Goal: Information Seeking & Learning: Learn about a topic

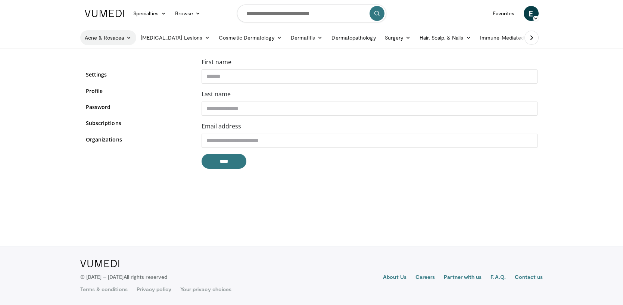
click at [103, 35] on link "Acne & Rosacea" at bounding box center [108, 37] width 56 height 15
click at [97, 57] on link "Acne" at bounding box center [125, 55] width 89 height 12
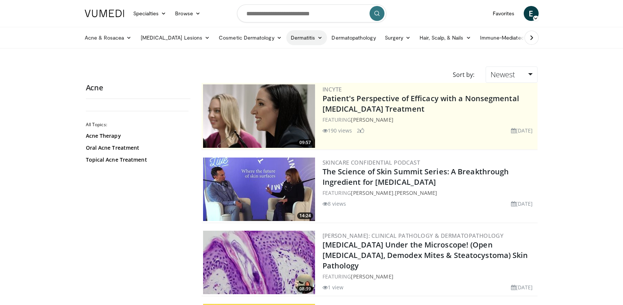
click at [286, 38] on link "Dermatitis" at bounding box center [306, 37] width 41 height 15
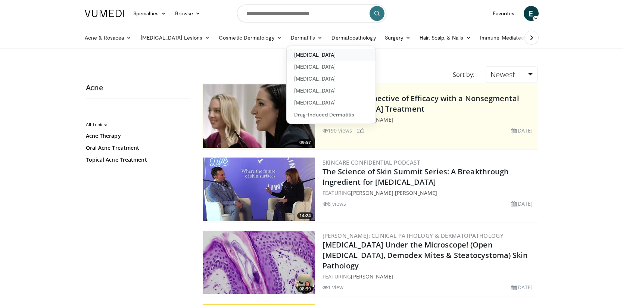
click at [287, 54] on link "[MEDICAL_DATA]" at bounding box center [331, 55] width 89 height 12
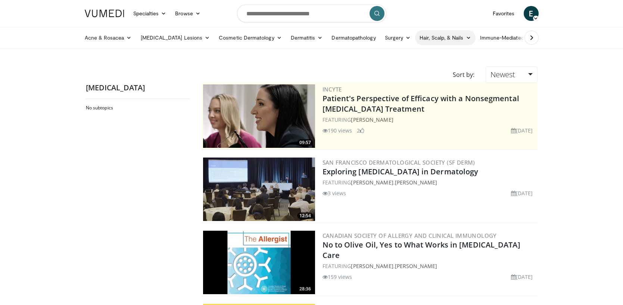
click at [415, 37] on link "Hair, Scalp, & Nails" at bounding box center [445, 37] width 60 height 15
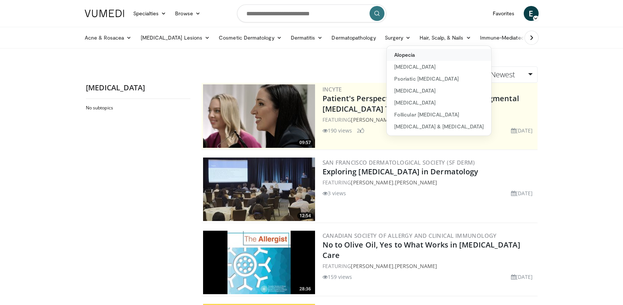
click at [387, 53] on link "Alopecia" at bounding box center [439, 55] width 105 height 12
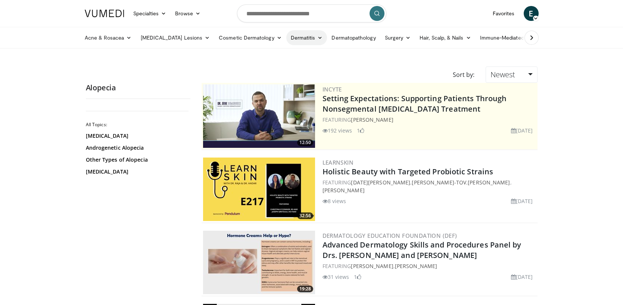
click at [286, 36] on link "Dermatitis" at bounding box center [306, 37] width 41 height 15
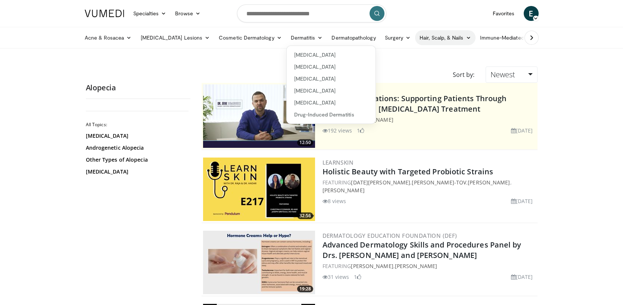
click at [419, 38] on link "Hair, Scalp, & Nails" at bounding box center [445, 37] width 60 height 15
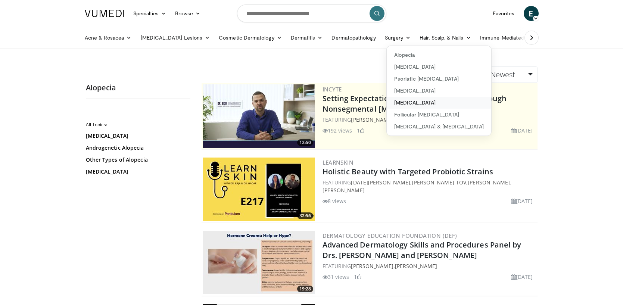
click at [389, 99] on link "[MEDICAL_DATA]" at bounding box center [439, 103] width 105 height 12
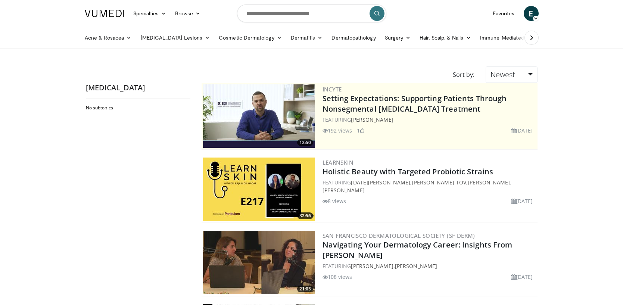
click at [528, 38] on icon at bounding box center [531, 37] width 7 height 7
click at [528, 40] on icon at bounding box center [531, 37] width 7 height 7
click at [556, 38] on link "Business" at bounding box center [575, 37] width 38 height 15
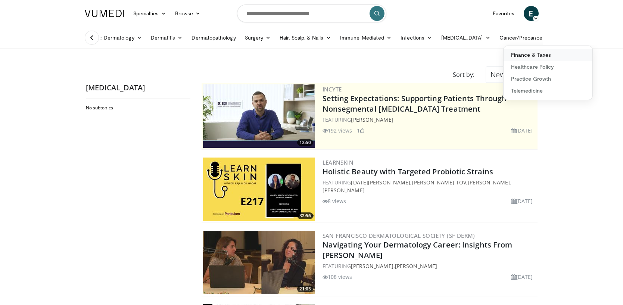
click at [504, 56] on link "Finance & Taxes" at bounding box center [548, 55] width 89 height 12
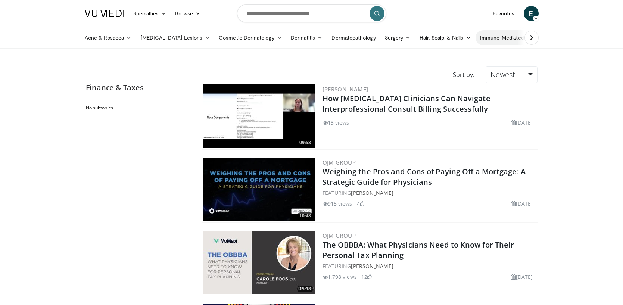
click at [485, 36] on link "Immune-Mediated" at bounding box center [506, 37] width 60 height 15
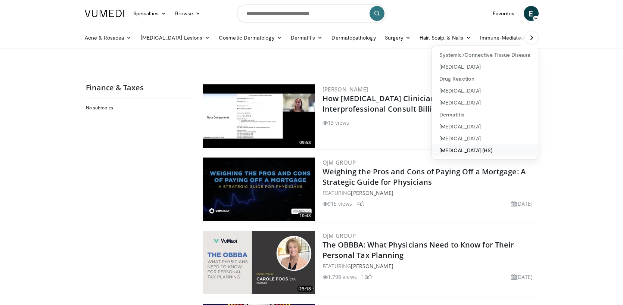
click at [432, 150] on link "[MEDICAL_DATA] (HS)" at bounding box center [485, 150] width 106 height 12
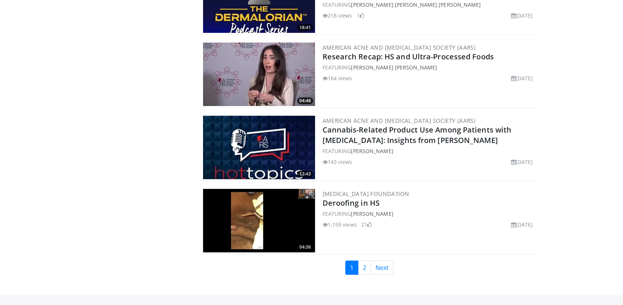
scroll to position [1649, 0]
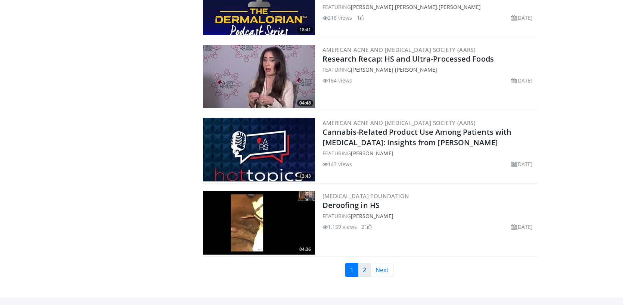
click at [363, 268] on link "2" at bounding box center [364, 270] width 13 height 14
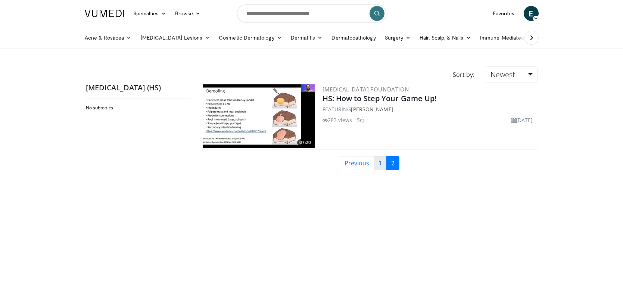
click at [382, 162] on link "1" at bounding box center [380, 163] width 13 height 14
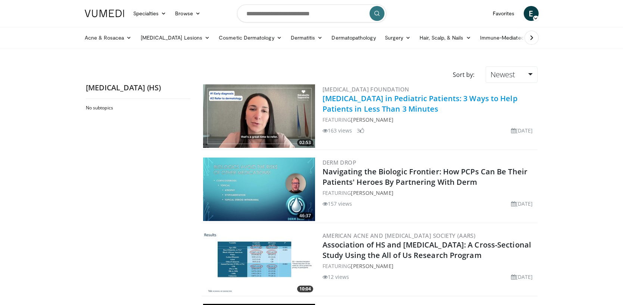
click at [403, 98] on link "Hidradenitis Suppurativa in Pediatric Patients: 3 Ways to Help Patients in Less…" at bounding box center [420, 103] width 195 height 21
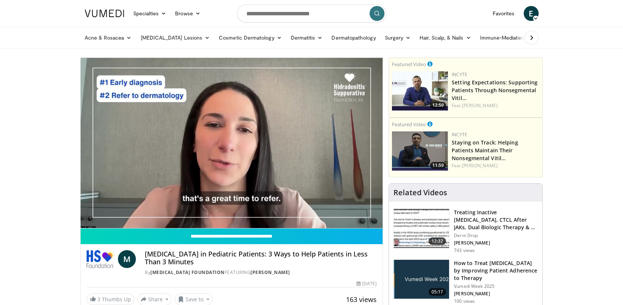
click at [230, 145] on div "10 seconds Tap to unmute" at bounding box center [232, 143] width 302 height 170
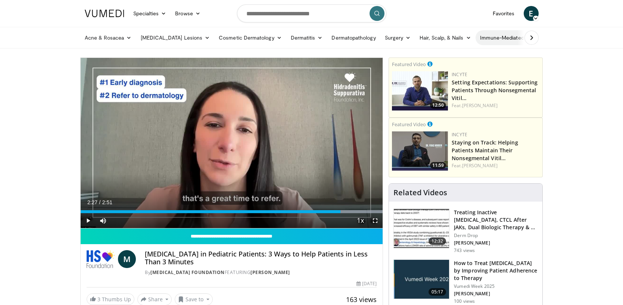
click at [487, 36] on link "Immune-Mediated" at bounding box center [506, 37] width 60 height 15
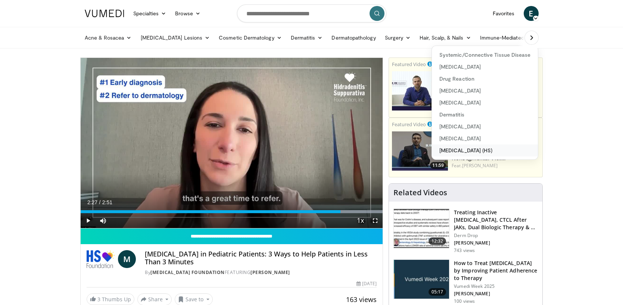
click at [432, 151] on link "[MEDICAL_DATA] (HS)" at bounding box center [485, 150] width 106 height 12
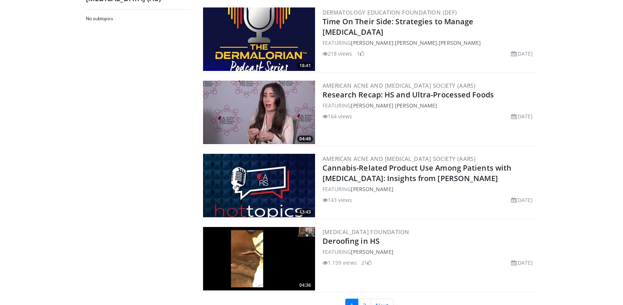
scroll to position [1698, 0]
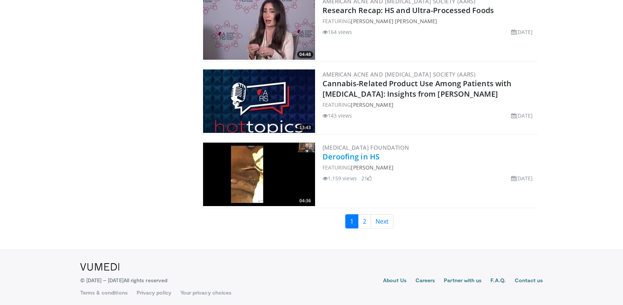
click at [350, 152] on link "Deroofing in HS" at bounding box center [351, 157] width 57 height 10
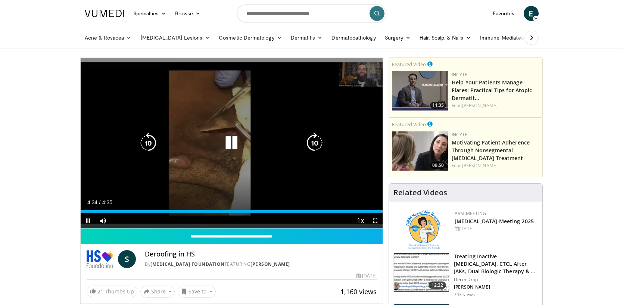
click at [235, 145] on icon "Video Player" at bounding box center [231, 143] width 21 height 21
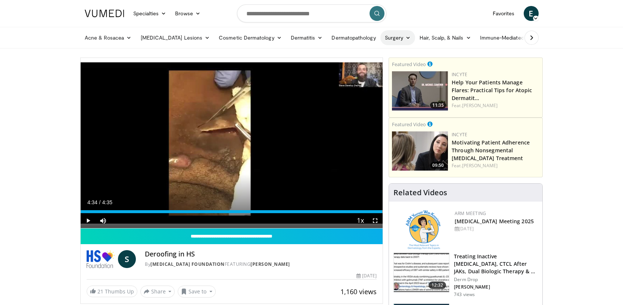
click at [380, 38] on link "Surgery" at bounding box center [397, 37] width 35 height 15
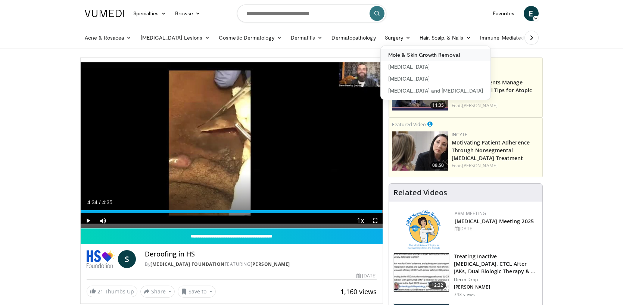
click at [381, 54] on link "Mole & Skin Growth Removal" at bounding box center [436, 55] width 110 height 12
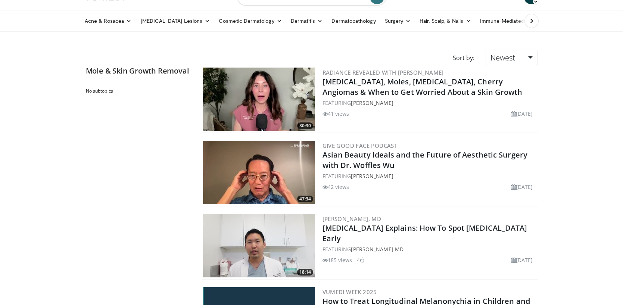
scroll to position [9, 0]
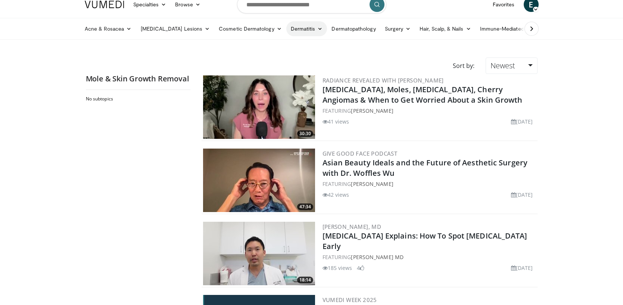
click at [286, 29] on link "Dermatitis" at bounding box center [306, 28] width 41 height 15
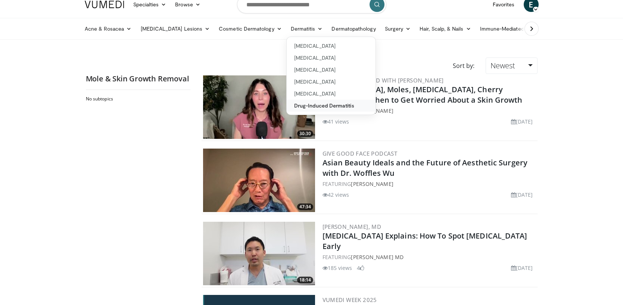
click at [288, 104] on link "Drug-Induced Dermatitis" at bounding box center [331, 106] width 89 height 12
